Goal: Transaction & Acquisition: Purchase product/service

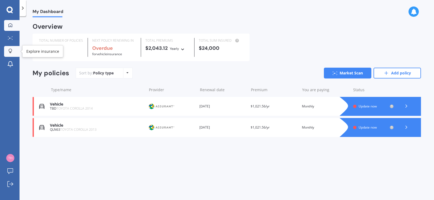
click at [10, 49] on icon at bounding box center [10, 50] width 3 height 3
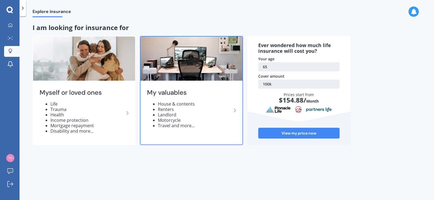
click at [190, 104] on li "House & contents" at bounding box center [195, 103] width 74 height 5
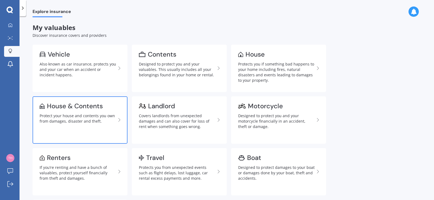
click at [119, 120] on icon at bounding box center [119, 120] width 7 height 7
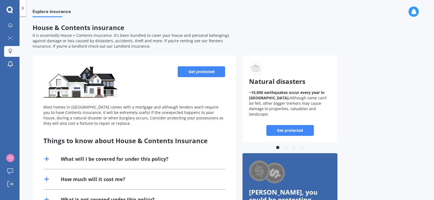
click at [195, 73] on link "Get protected" at bounding box center [201, 71] width 47 height 11
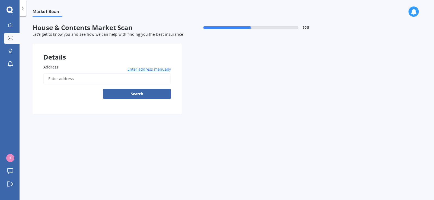
click at [60, 78] on input "Address" at bounding box center [106, 78] width 127 height 11
click at [57, 66] on span "Address" at bounding box center [50, 67] width 15 height 5
click at [57, 73] on input "Address" at bounding box center [106, 78] width 127 height 11
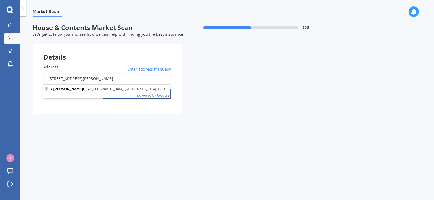
type input "[STREET_ADDRESS][PERSON_NAME]"
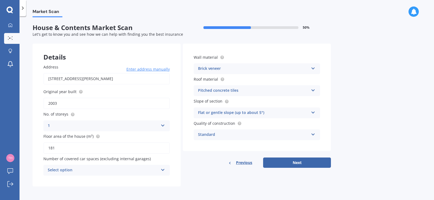
scroll to position [1, 0]
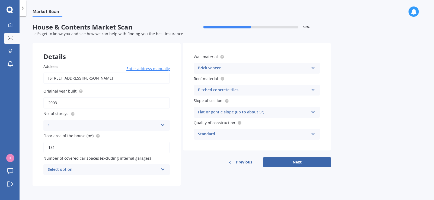
click at [163, 168] on icon at bounding box center [162, 169] width 5 height 4
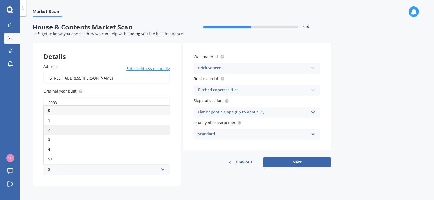
click at [49, 130] on span "2" at bounding box center [49, 129] width 2 height 5
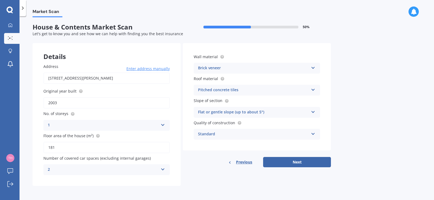
click at [313, 132] on icon at bounding box center [313, 133] width 5 height 4
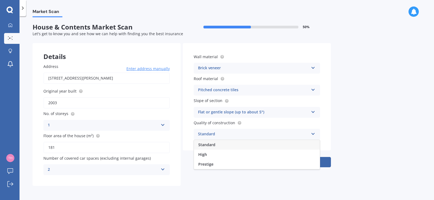
click at [314, 131] on icon at bounding box center [313, 133] width 5 height 4
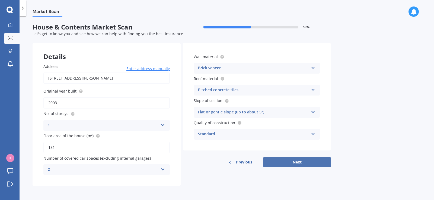
click at [297, 164] on button "Next" at bounding box center [297, 162] width 68 height 10
select select "14"
select select "07"
select select "1960"
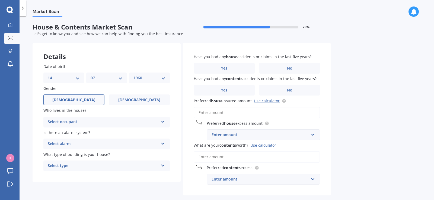
scroll to position [0, 0]
click at [120, 121] on div "Select occupant" at bounding box center [103, 123] width 111 height 7
click at [56, 133] on span "Owner" at bounding box center [54, 133] width 12 height 5
click at [102, 144] on div "Select alarm" at bounding box center [103, 144] width 111 height 7
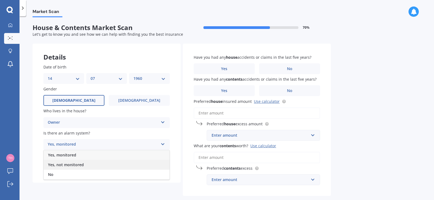
click at [71, 164] on span "Yes, not monitored" at bounding box center [66, 164] width 36 height 5
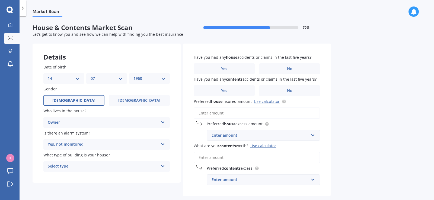
click at [65, 168] on div "Select type" at bounding box center [103, 166] width 111 height 7
click at [65, 165] on div "Freestanding" at bounding box center [103, 166] width 111 height 7
click at [69, 168] on div "Select type" at bounding box center [104, 167] width 108 height 6
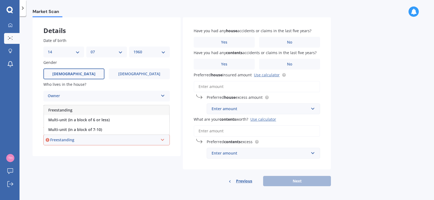
scroll to position [27, 0]
click at [65, 108] on span "Freestanding" at bounding box center [60, 109] width 24 height 5
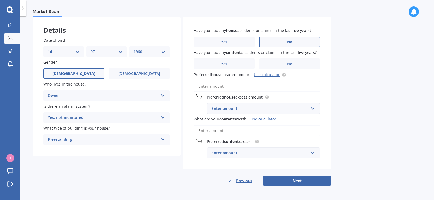
click at [286, 43] on label "No" at bounding box center [289, 42] width 61 height 11
click at [0, 0] on input "No" at bounding box center [0, 0] width 0 height 0
click at [283, 65] on label "No" at bounding box center [289, 64] width 61 height 11
click at [0, 0] on input "No" at bounding box center [0, 0] width 0 height 0
click at [253, 110] on div "Enter amount" at bounding box center [259, 109] width 97 height 6
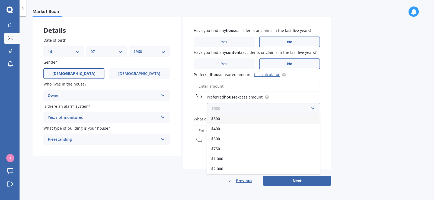
paste input "$675,630"
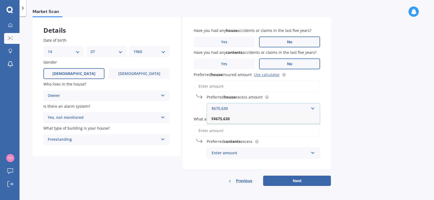
click at [234, 109] on input "$675,630" at bounding box center [261, 109] width 108 height 10
type input "$675,630"
click at [344, 98] on div "Market Scan House & Contents Market Scan 70 % Let's get to know you and see how…" at bounding box center [227, 109] width 414 height 184
click at [223, 131] on input "What are your contents worth? Use calculator" at bounding box center [257, 130] width 126 height 11
paste input "$145,243"
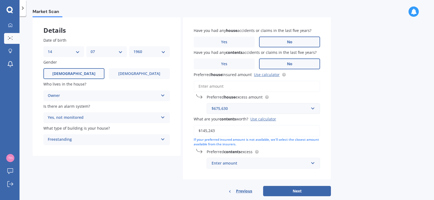
type input "$145,243"
click at [357, 130] on div "Market Scan House & Contents Market Scan 70 % Let's get to know you and see how…" at bounding box center [227, 109] width 414 height 184
click at [245, 164] on div "Enter amount" at bounding box center [259, 163] width 97 height 6
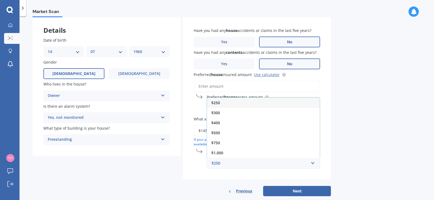
click at [219, 133] on span "$500" at bounding box center [215, 132] width 9 height 5
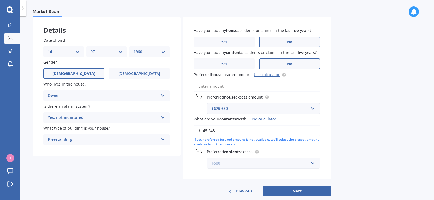
scroll to position [37, 0]
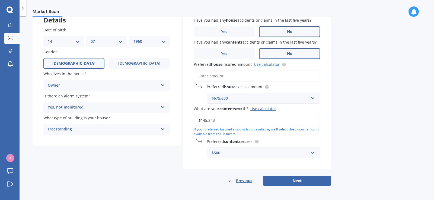
click at [287, 182] on button "Next" at bounding box center [297, 181] width 68 height 10
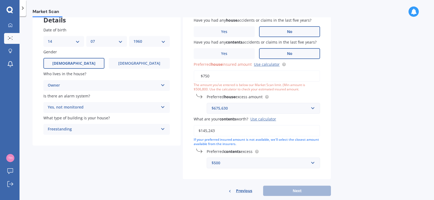
click at [343, 77] on div "Market Scan House & Contents Market Scan 70 % Let's get to know you and see how…" at bounding box center [227, 109] width 414 height 184
drag, startPoint x: 216, startPoint y: 76, endPoint x: 195, endPoint y: 74, distance: 21.2
click at [195, 74] on input "$750" at bounding box center [257, 75] width 126 height 11
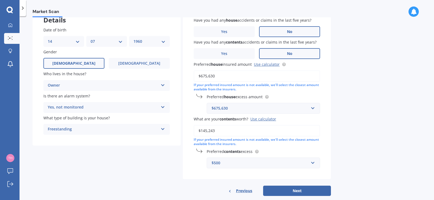
type input "$675,630"
click at [311, 110] on input "text" at bounding box center [261, 108] width 108 height 10
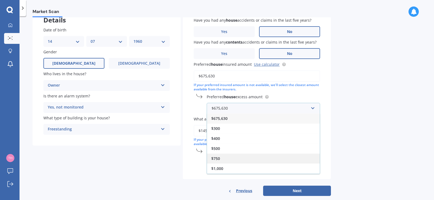
click at [215, 158] on span "$750" at bounding box center [215, 158] width 9 height 5
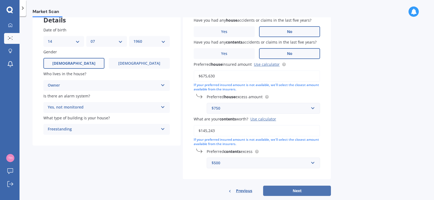
click at [298, 190] on button "Next" at bounding box center [297, 191] width 68 height 10
select select "14"
select select "07"
select select "1960"
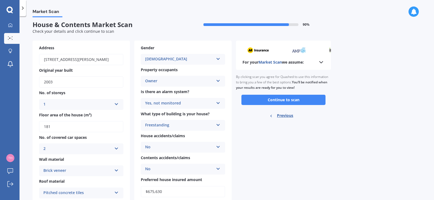
scroll to position [0, 0]
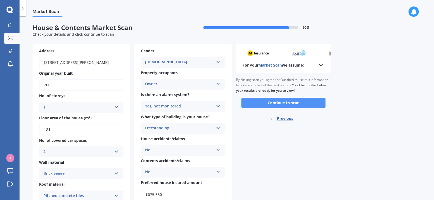
click at [280, 101] on button "Continue to scan" at bounding box center [283, 103] width 84 height 10
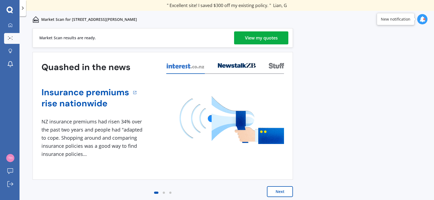
click at [264, 38] on div "View my quotes" at bounding box center [261, 37] width 33 height 13
